Goal: Information Seeking & Learning: Find specific page/section

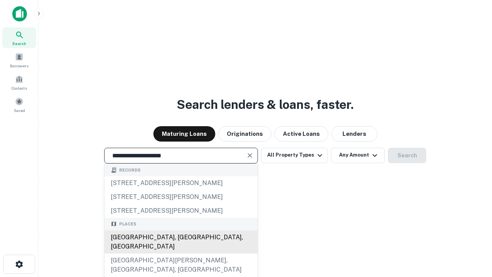
click at [181, 253] on div "[GEOGRAPHIC_DATA], [GEOGRAPHIC_DATA], [GEOGRAPHIC_DATA]" at bounding box center [180, 241] width 153 height 23
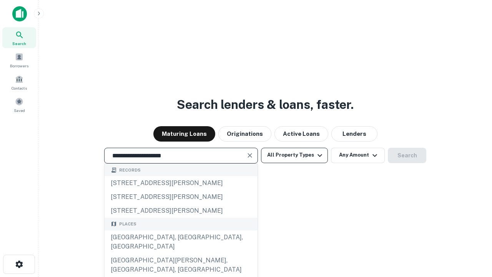
type input "**********"
click at [294, 155] on button "All Property Types" at bounding box center [294, 155] width 67 height 15
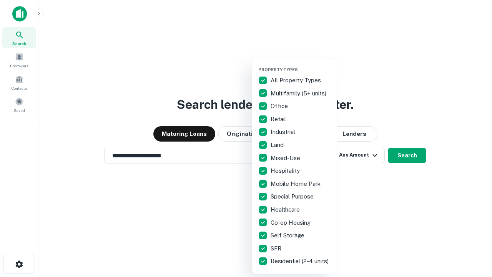
click at [300, 65] on button "button" at bounding box center [300, 65] width 85 height 0
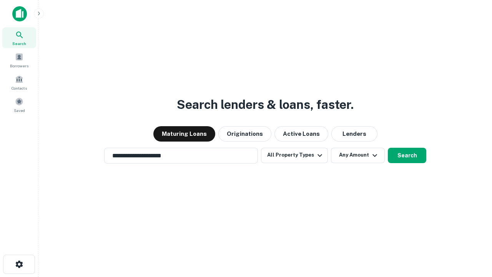
scroll to position [5, 93]
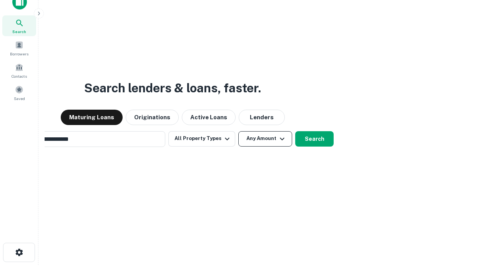
click at [238, 131] on button "Any Amount" at bounding box center [265, 138] width 54 height 15
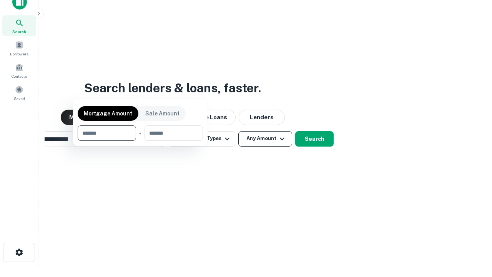
scroll to position [12, 0]
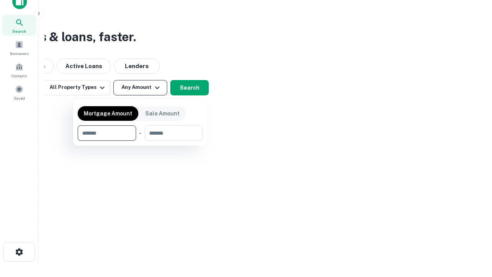
type input "*******"
click at [140, 141] on button "button" at bounding box center [140, 141] width 125 height 0
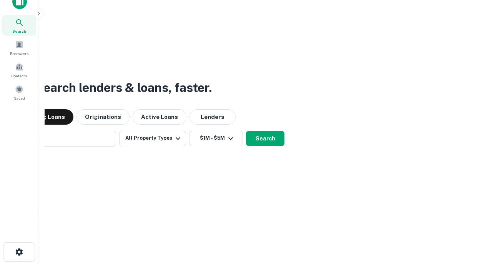
scroll to position [12, 0]
click at [246, 131] on button "Search" at bounding box center [265, 138] width 38 height 15
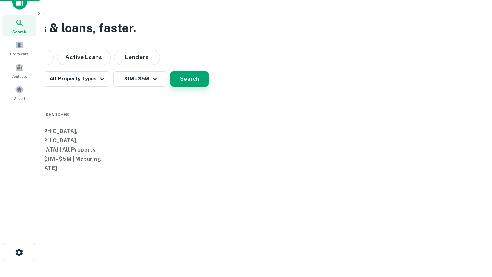
scroll to position [12, 0]
